Goal: Task Accomplishment & Management: Manage account settings

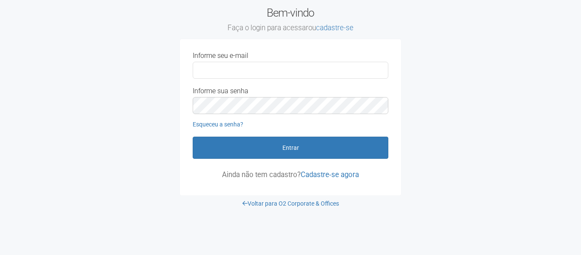
type input "**********"
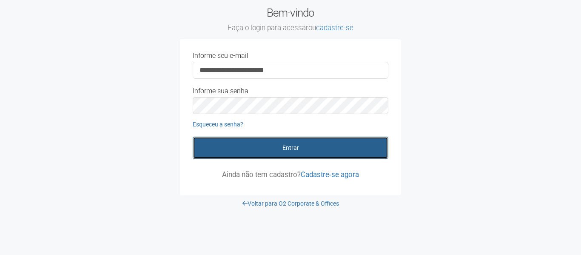
click at [230, 150] on button "Entrar" at bounding box center [290, 147] width 195 height 22
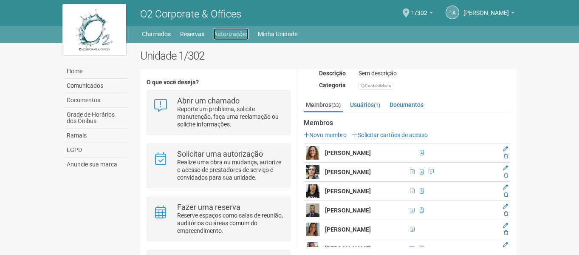
click at [237, 37] on link "Autorizações" at bounding box center [231, 34] width 35 height 12
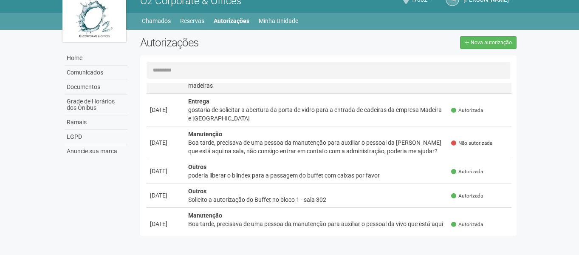
scroll to position [127, 0]
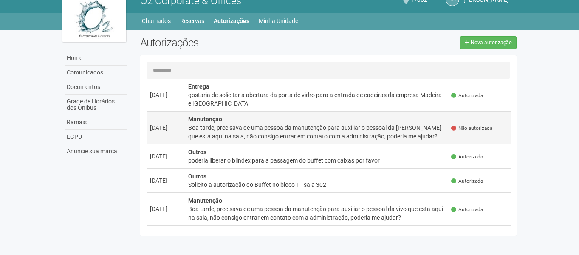
click at [290, 127] on div "Boa tarde, precisava de uma pessoa da manutenção para auxiliar o pessoal da tim…" at bounding box center [316, 131] width 257 height 17
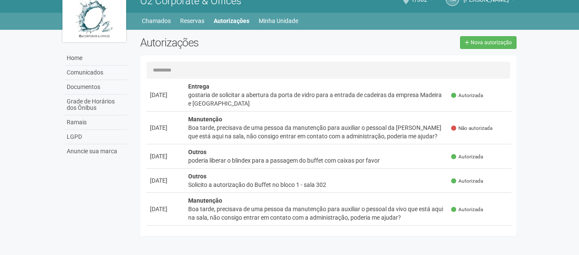
scroll to position [0, 0]
